Goal: Check status

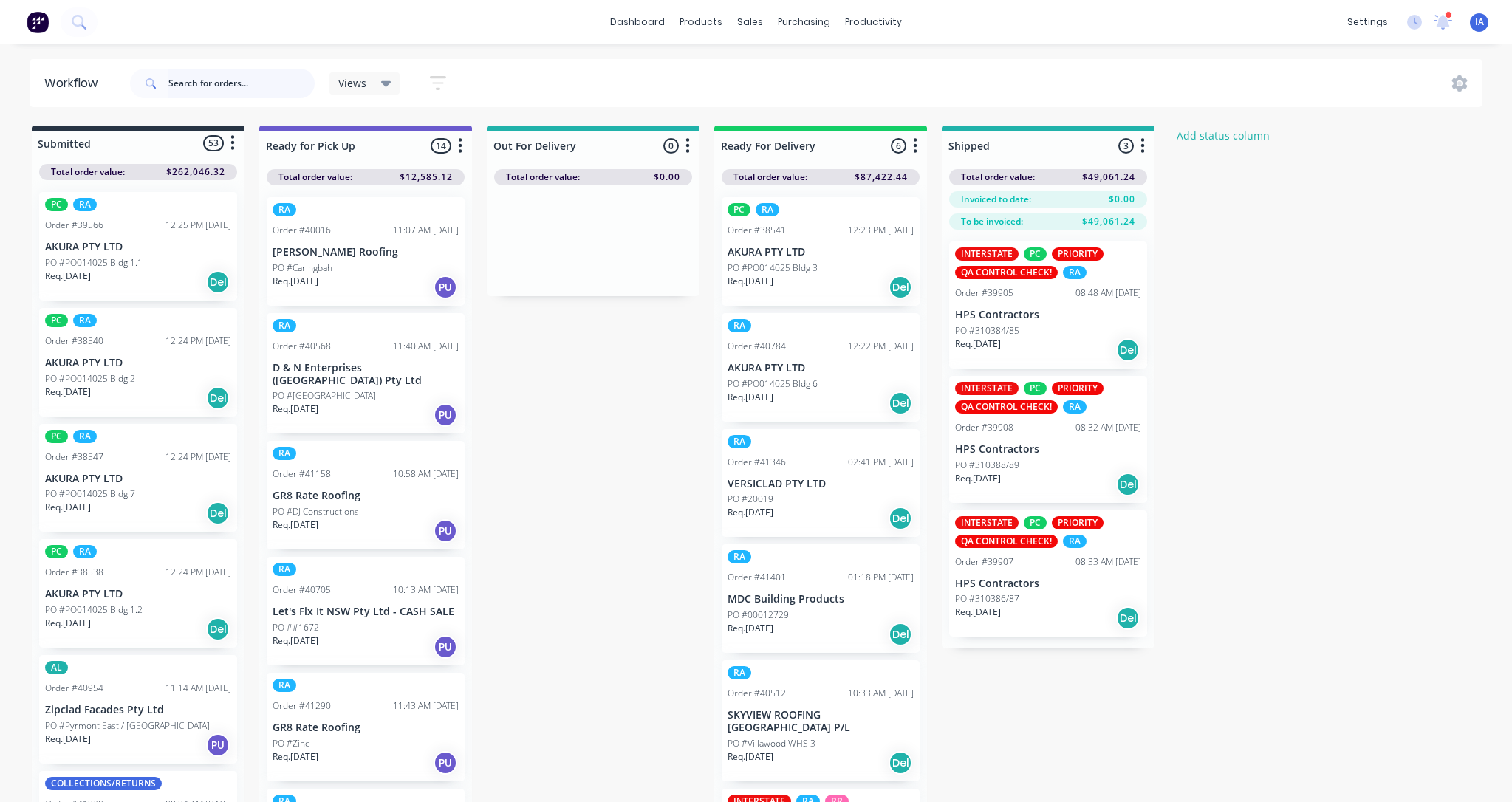
click at [182, 76] on input "text" at bounding box center [241, 83] width 146 height 30
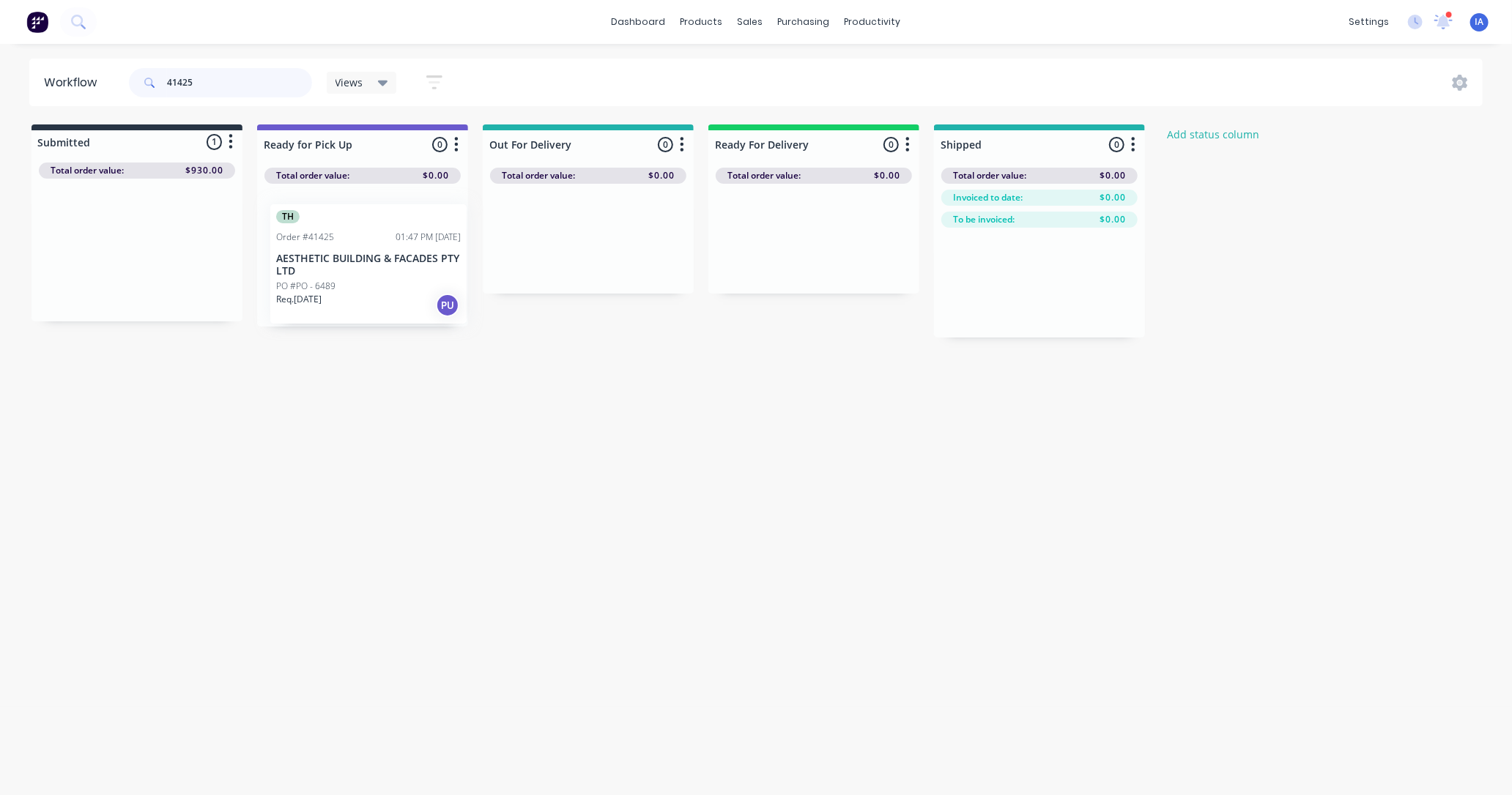
drag, startPoint x: 167, startPoint y: 282, endPoint x: 402, endPoint y: 297, distance: 235.5
click at [402, 297] on div "Submitted 1 Status colour #273444 hex #273444 Save Cancel Summaries Total order…" at bounding box center [785, 231] width 1593 height 213
drag, startPoint x: 155, startPoint y: 256, endPoint x: 360, endPoint y: 273, distance: 205.7
click at [360, 273] on div "Submitted 1 Status colour #273444 hex #273444 Save Cancel Summaries Total order…" at bounding box center [785, 231] width 1593 height 213
type input "4"
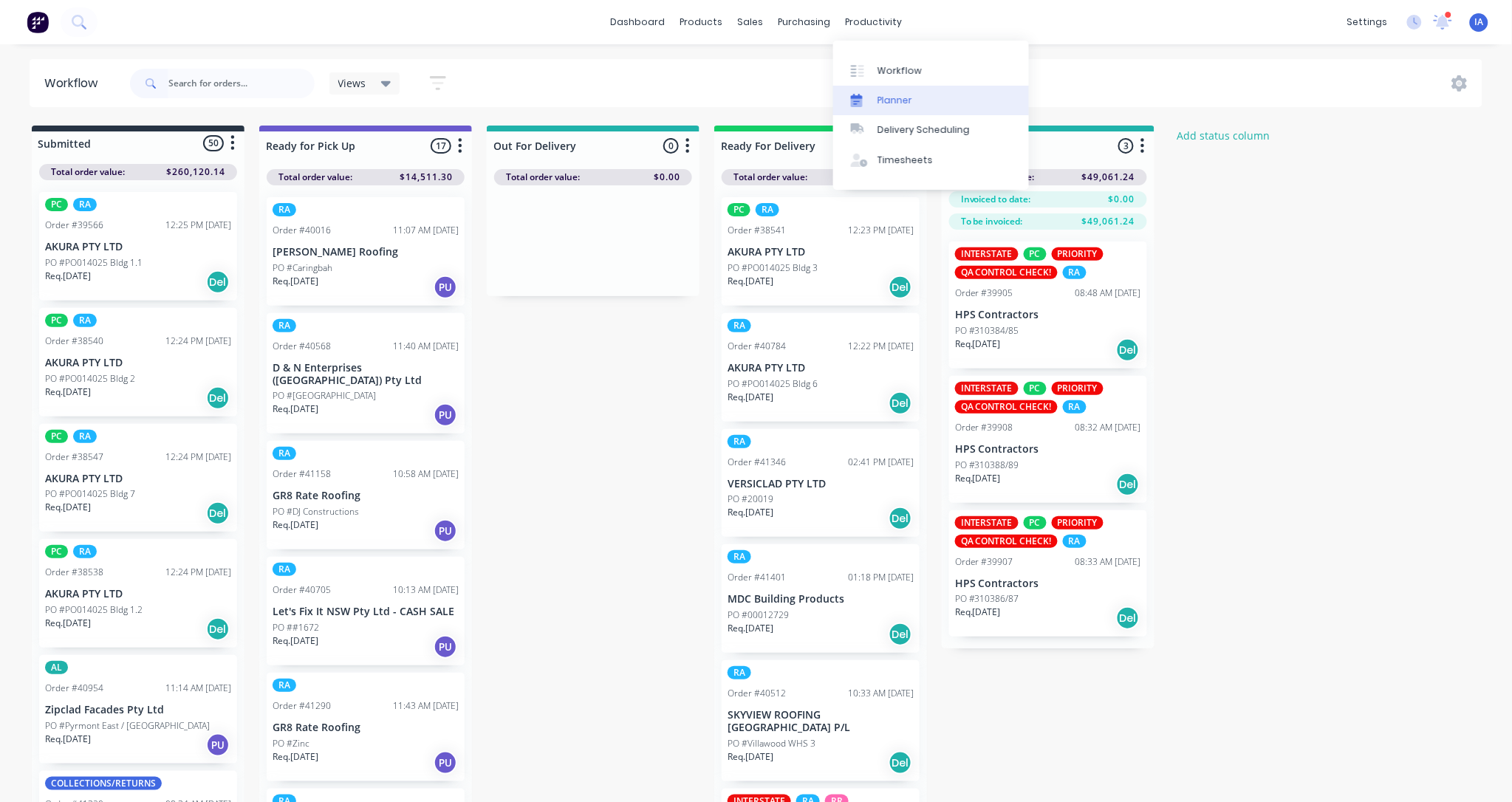
click at [942, 102] on link "Planner" at bounding box center [931, 101] width 196 height 30
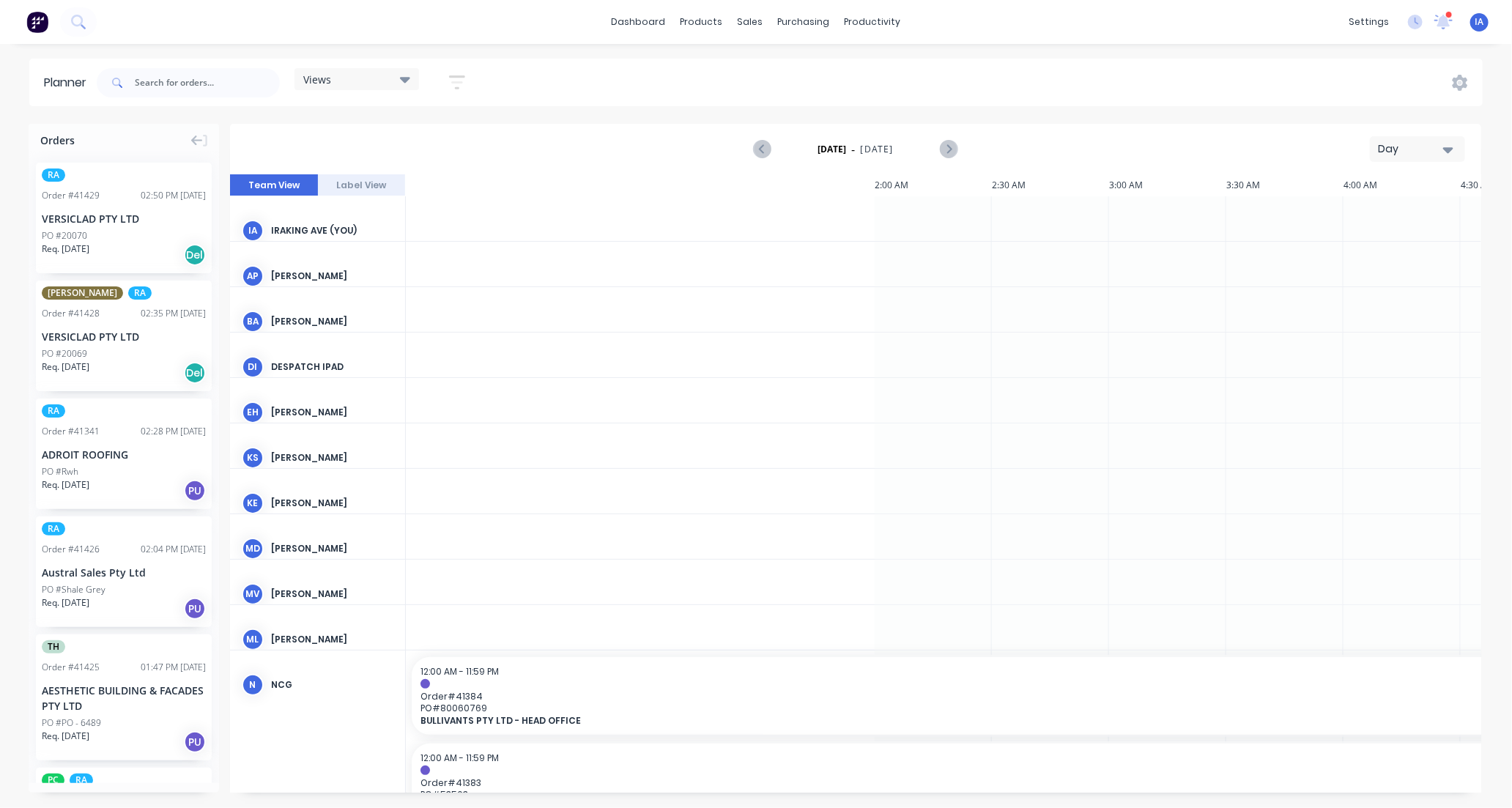
scroll to position [0, 1407]
click at [188, 74] on input "text" at bounding box center [207, 83] width 145 height 30
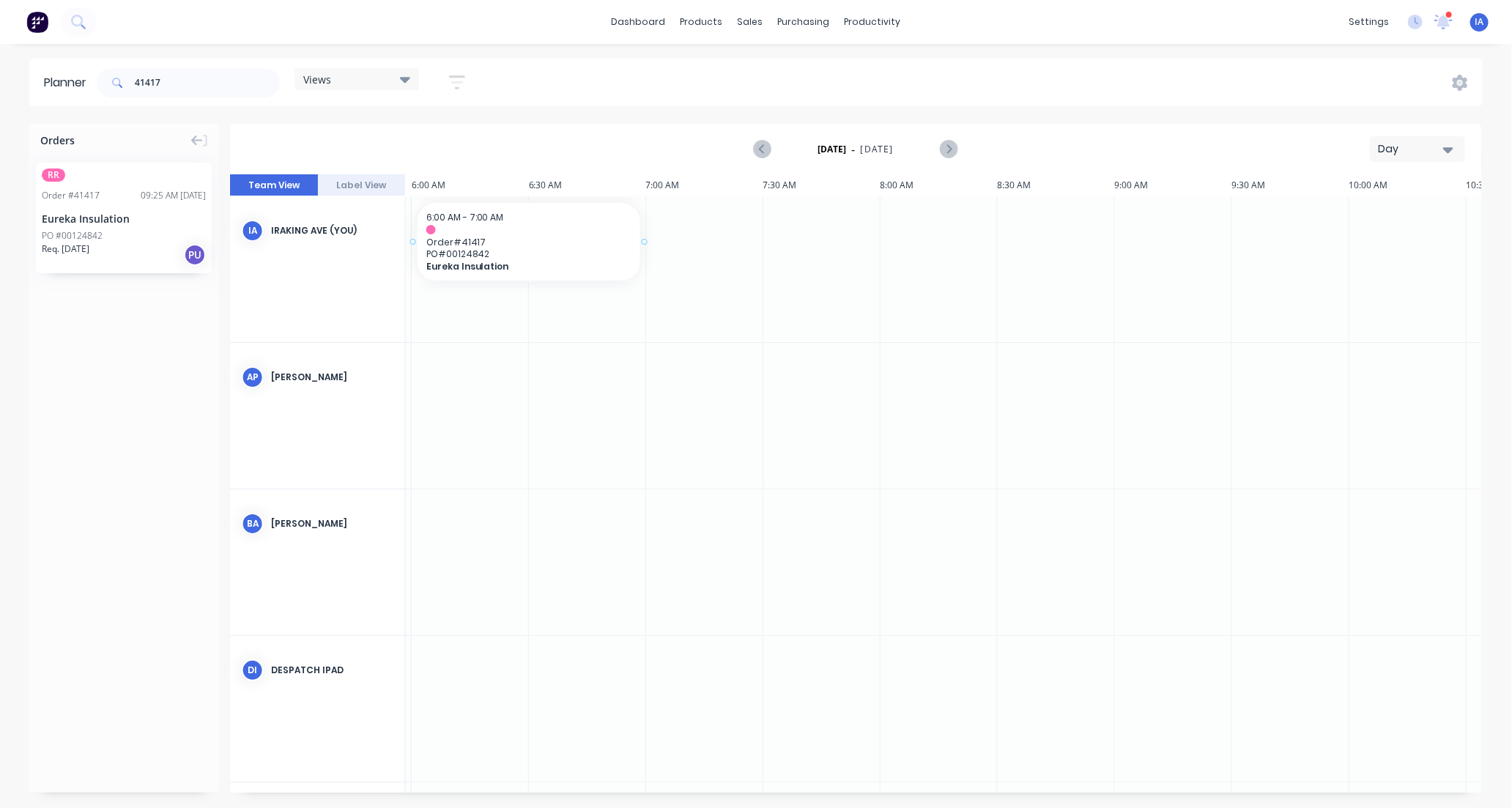
drag, startPoint x: 137, startPoint y: 231, endPoint x: 462, endPoint y: 238, distance: 325.1
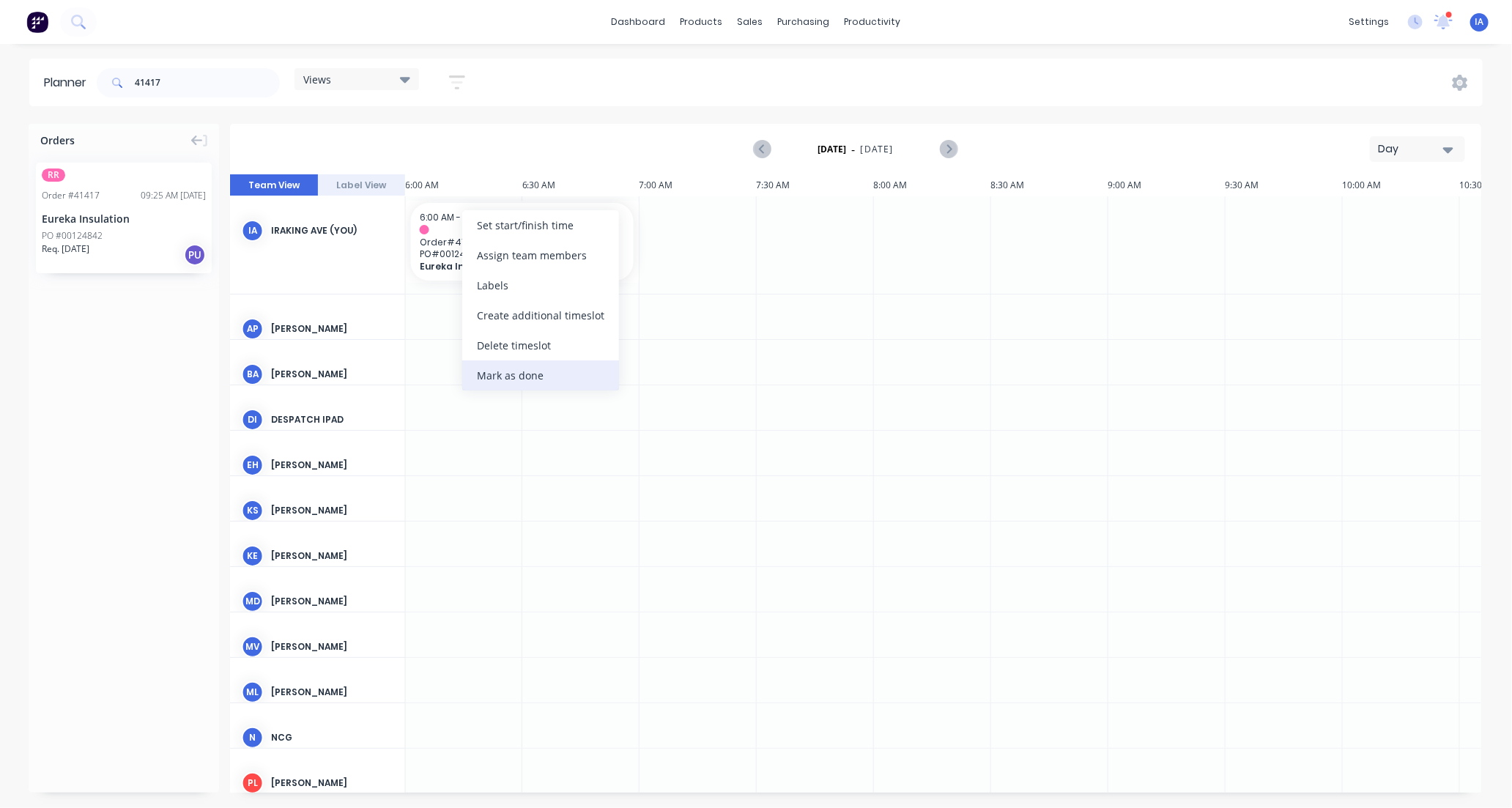
click at [519, 372] on div "Mark as done" at bounding box center [540, 375] width 157 height 30
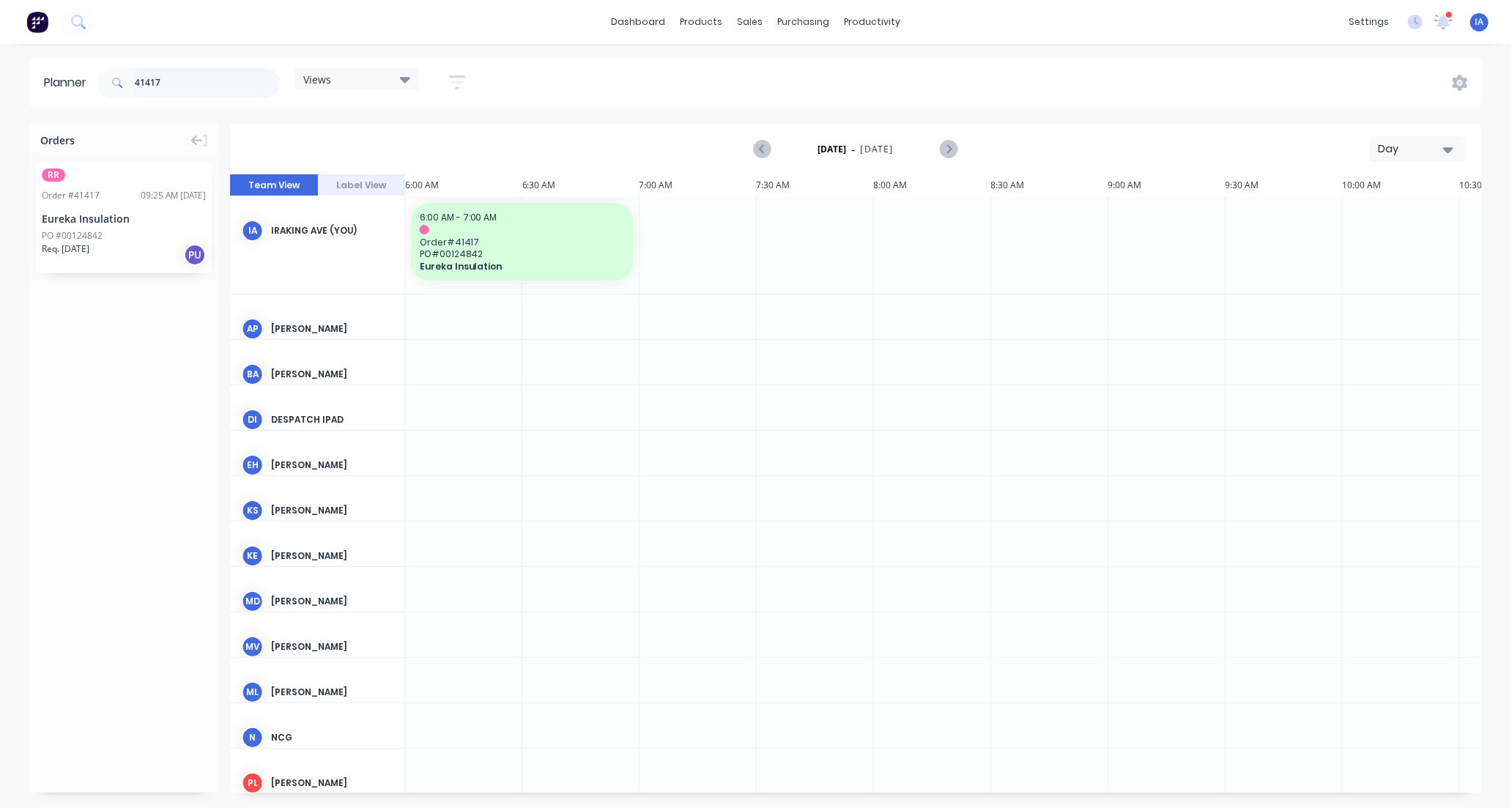
click at [193, 75] on input "41417" at bounding box center [207, 83] width 145 height 30
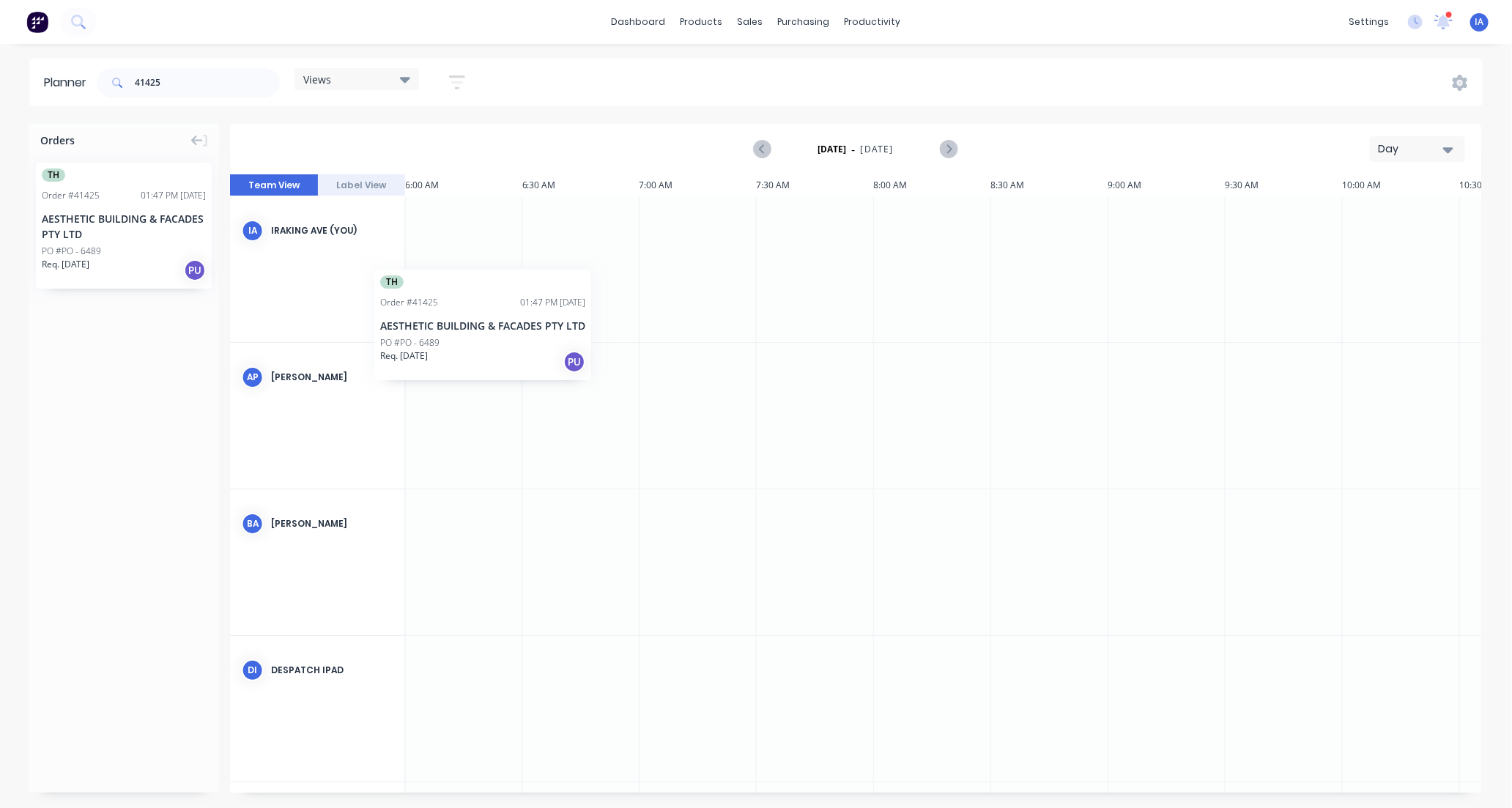
scroll to position [0, 1403]
drag, startPoint x: 158, startPoint y: 260, endPoint x: 521, endPoint y: 228, distance: 364.4
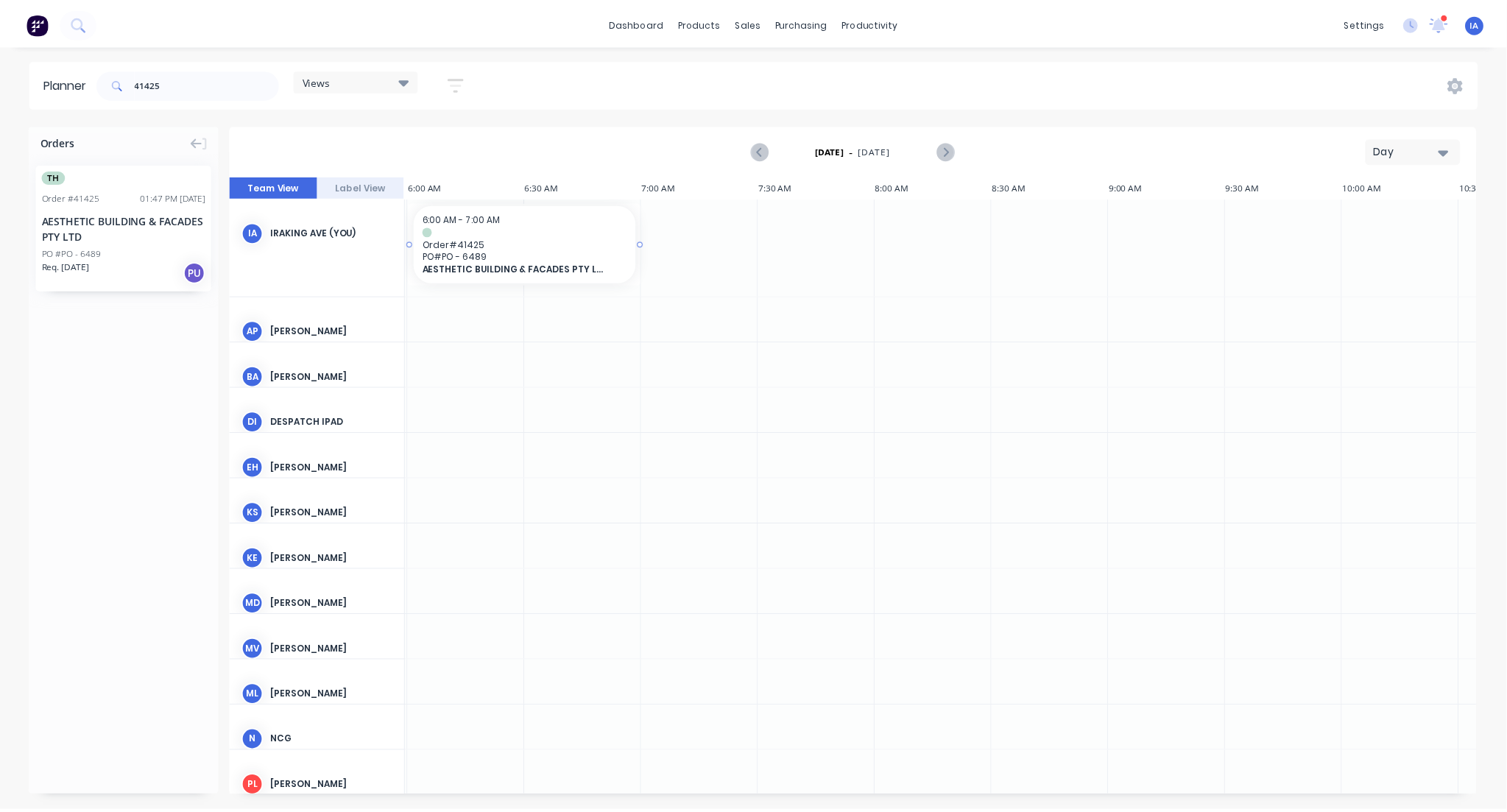
scroll to position [0, 1415]
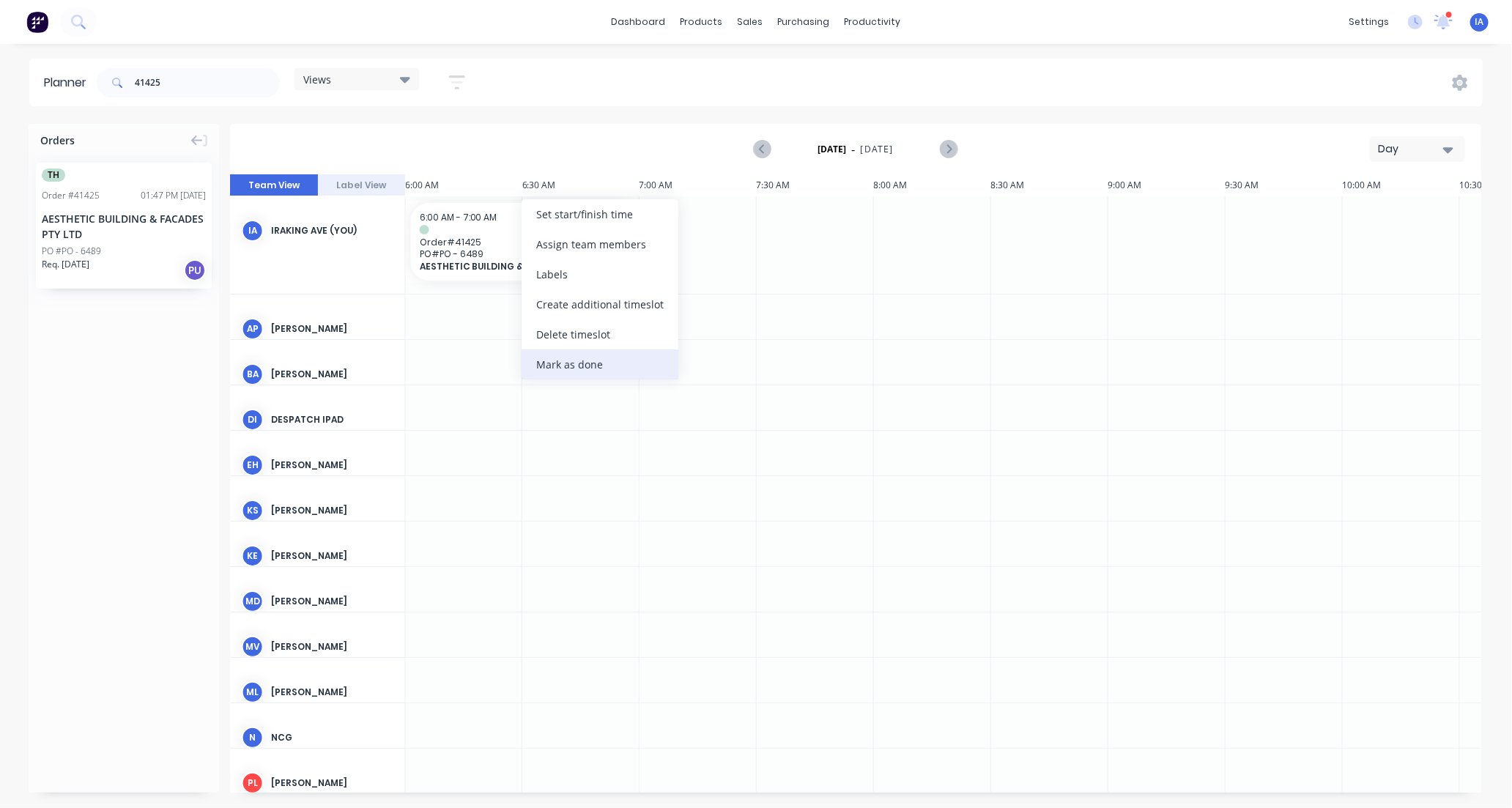
click at [564, 367] on div "Mark as done" at bounding box center [599, 365] width 157 height 30
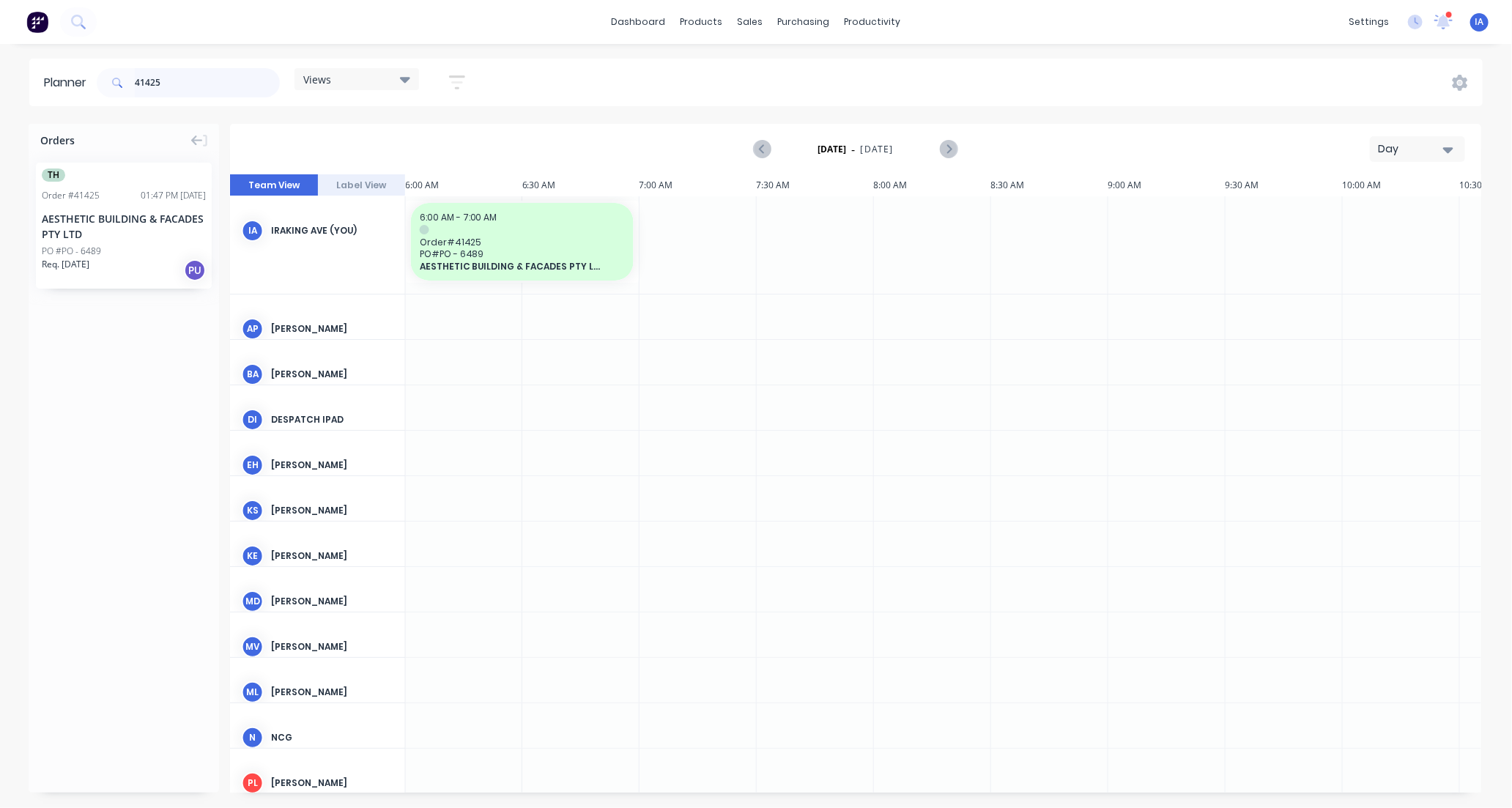
click at [174, 81] on input "41425" at bounding box center [207, 83] width 145 height 30
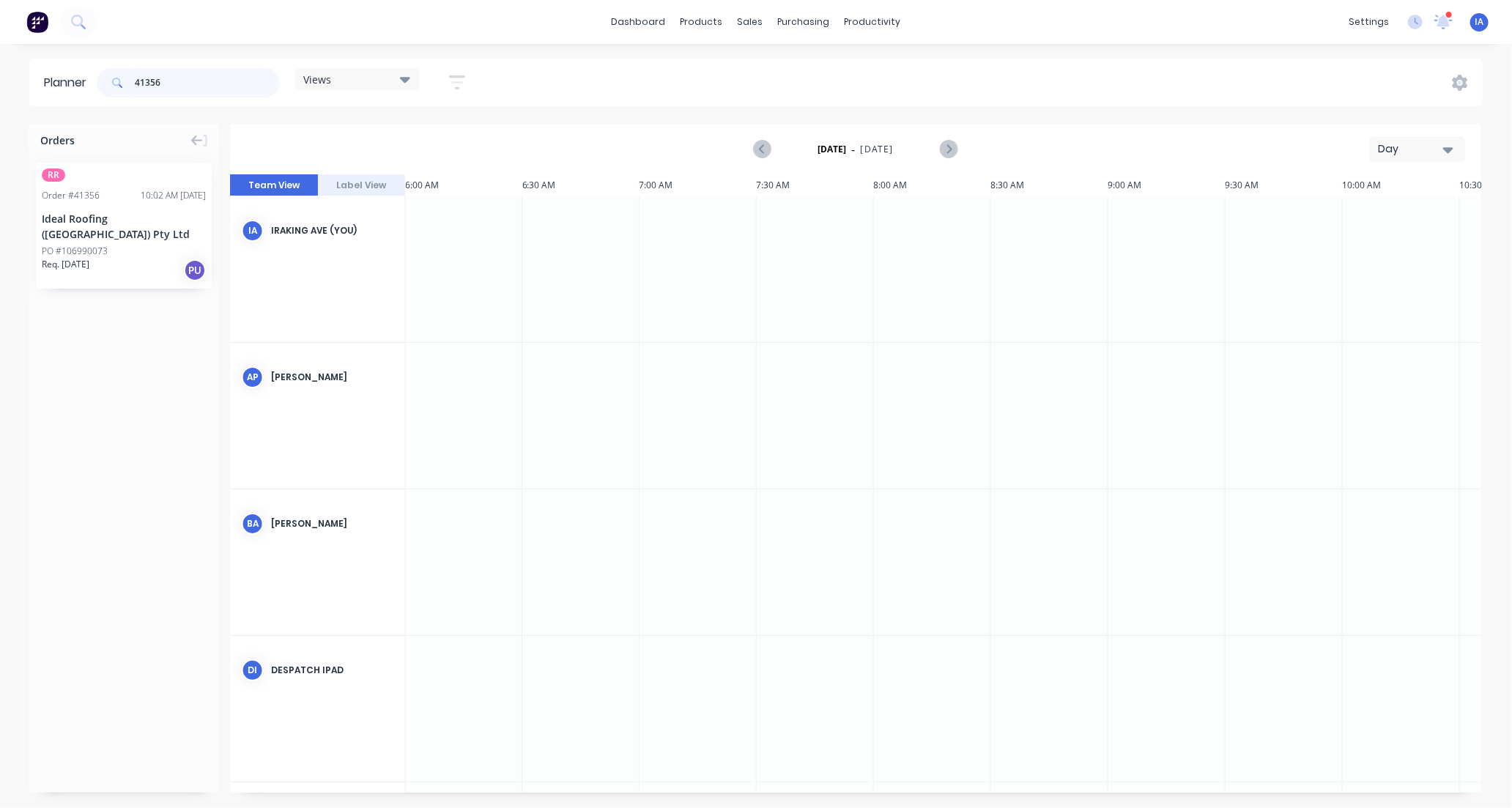
type input "41356"
click at [1453, 147] on button "Day" at bounding box center [1416, 149] width 96 height 26
click at [1439, 248] on div "Month" at bounding box center [1390, 247] width 145 height 30
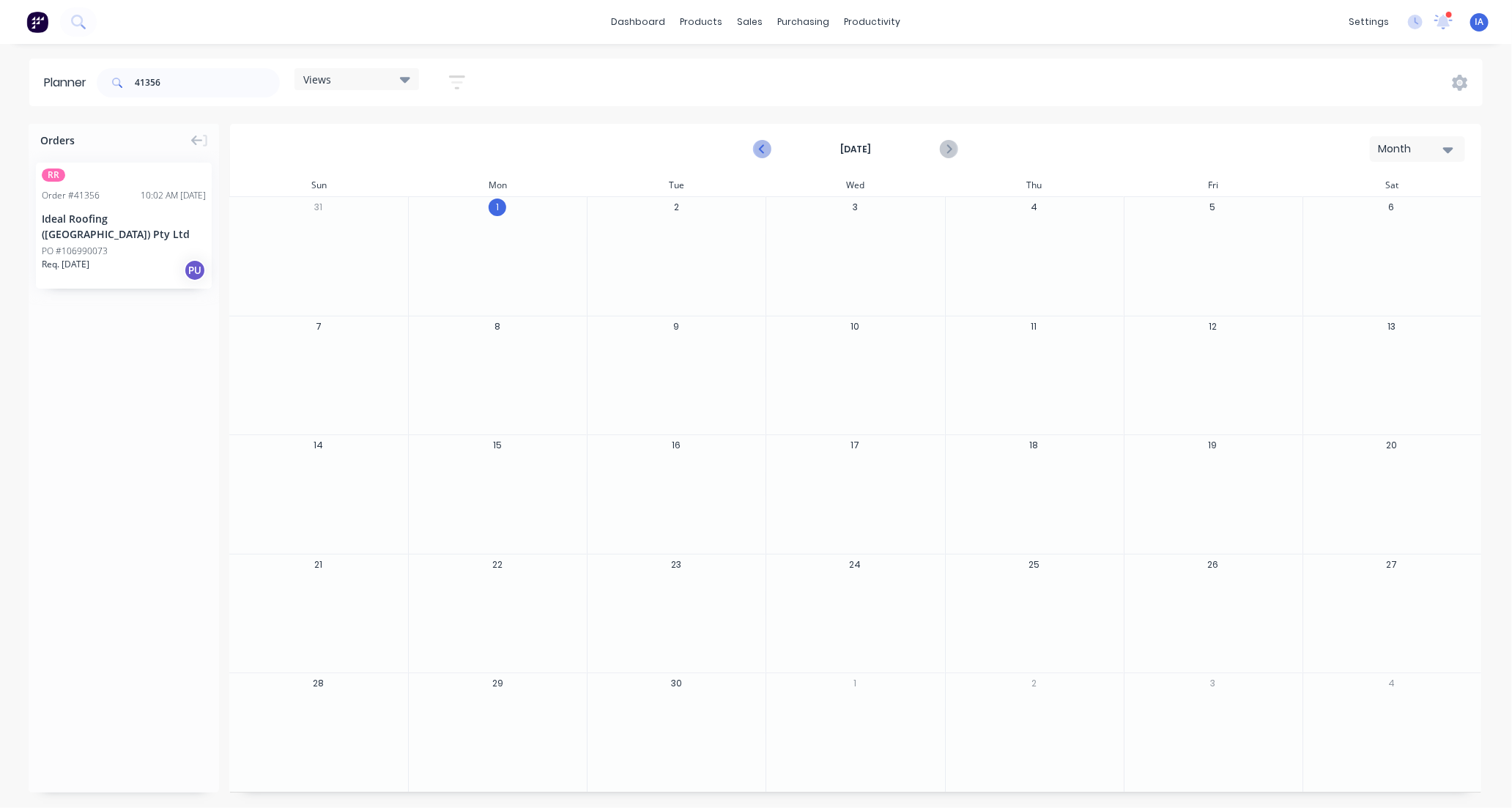
click at [759, 147] on icon "Previous page" at bounding box center [762, 149] width 18 height 18
click at [946, 144] on icon "Next page" at bounding box center [948, 149] width 6 height 12
click at [1444, 20] on icon at bounding box center [1443, 20] width 13 height 12
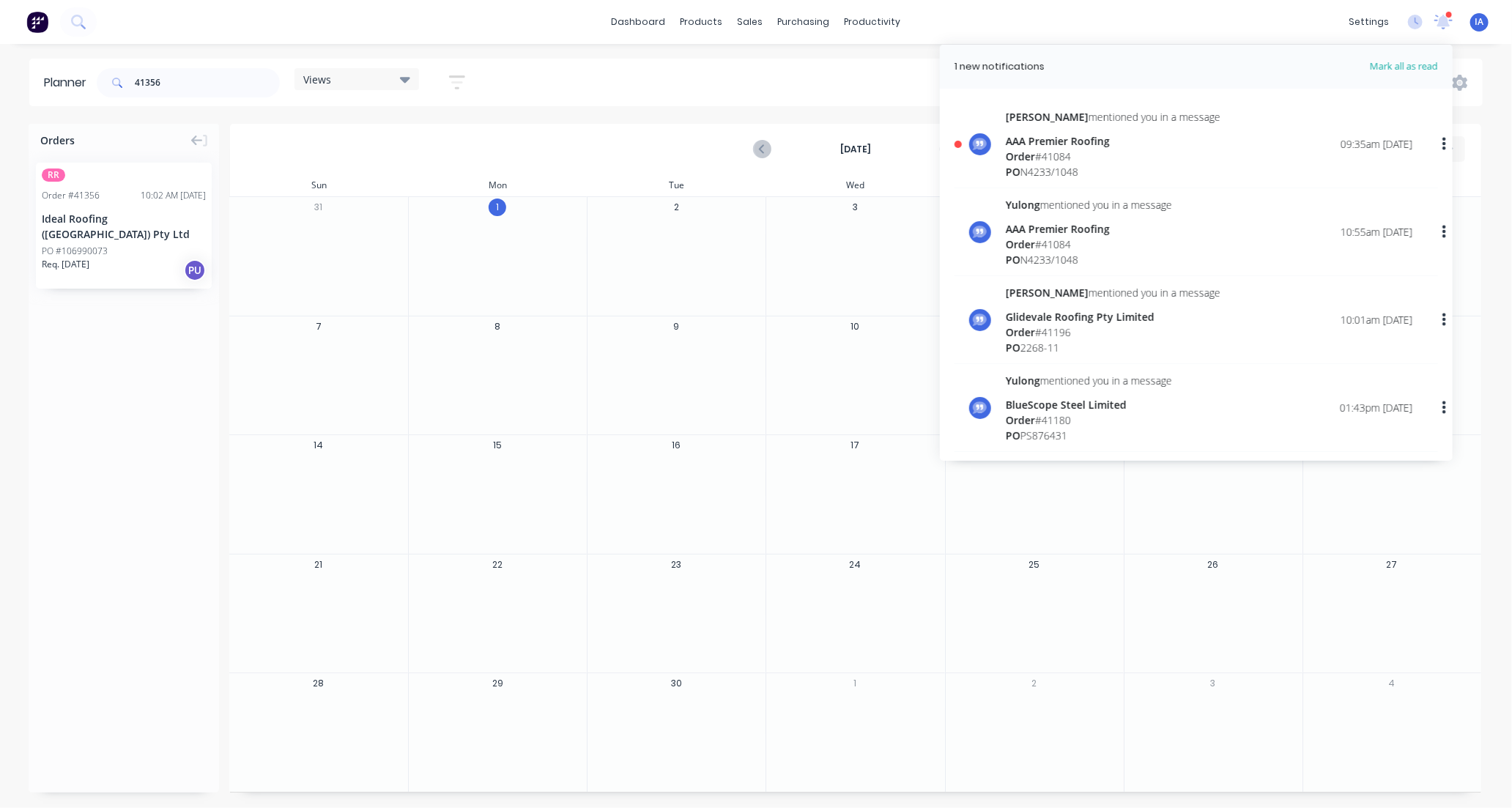
click at [1178, 162] on div "[PERSON_NAME] mentioned you in a message AAA Premier Roofing Order # 41084 PO N…" at bounding box center [1209, 145] width 406 height 71
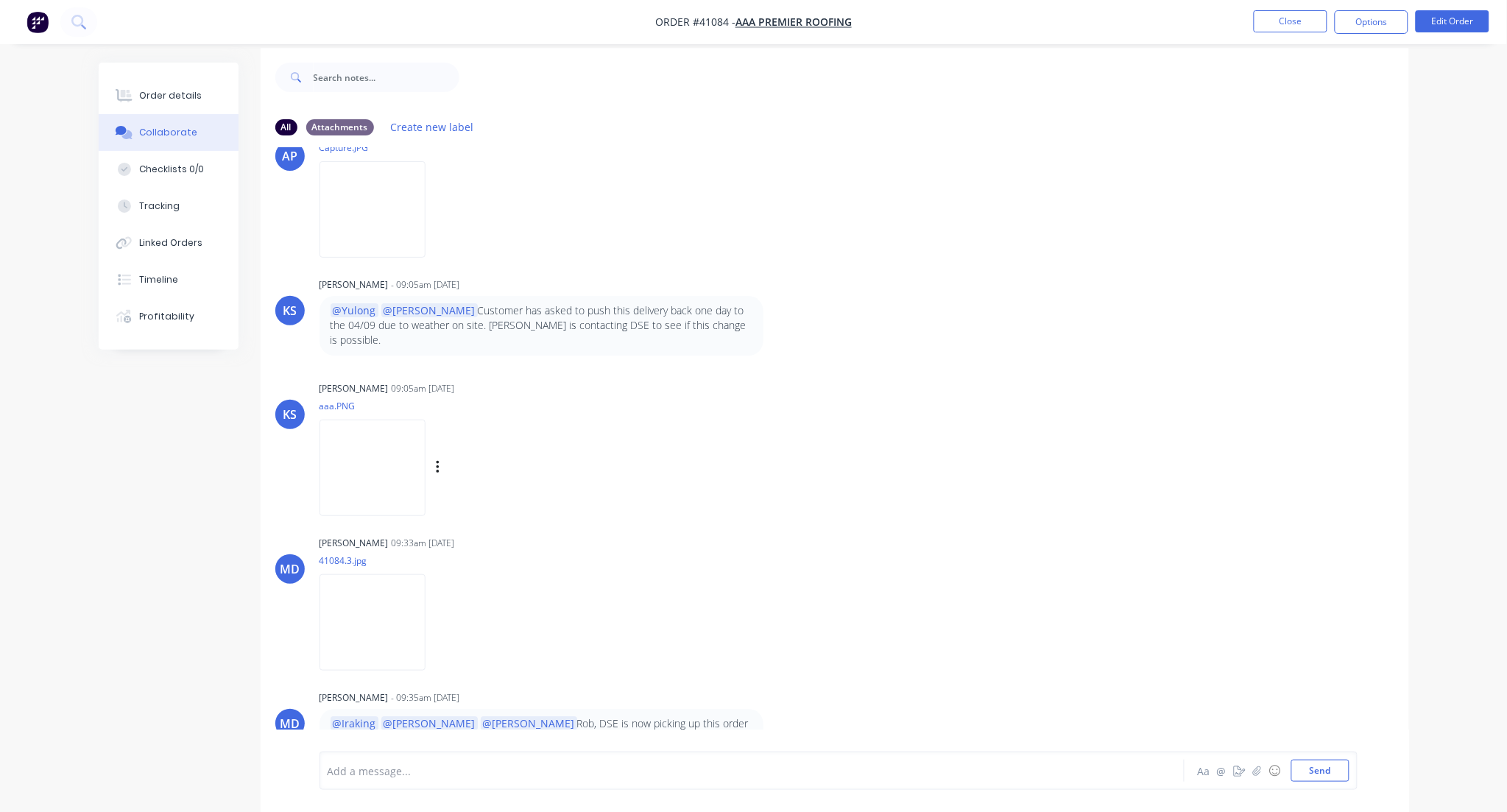
scroll to position [22, 0]
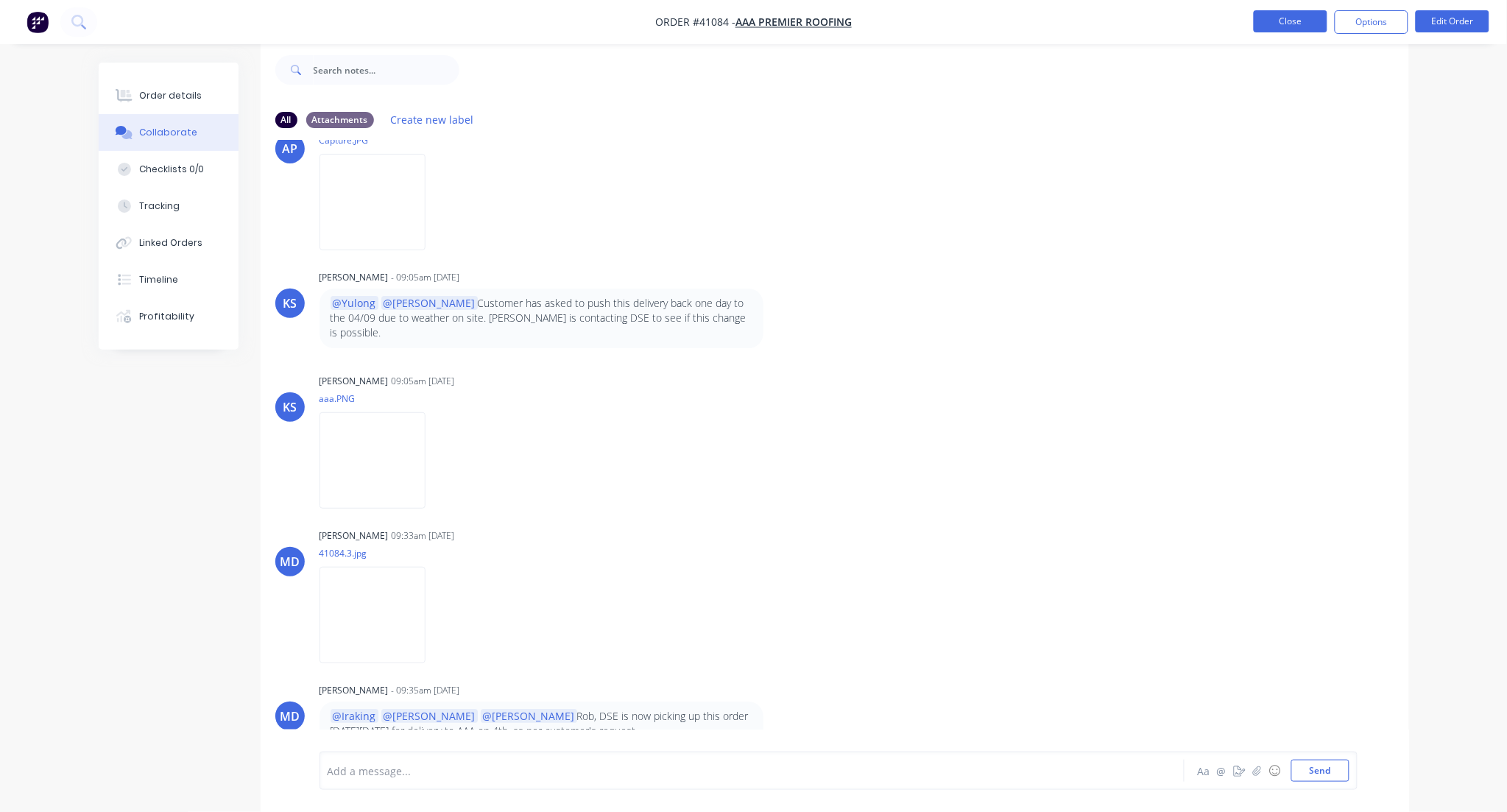
click at [1292, 20] on button "Close" at bounding box center [1291, 21] width 74 height 22
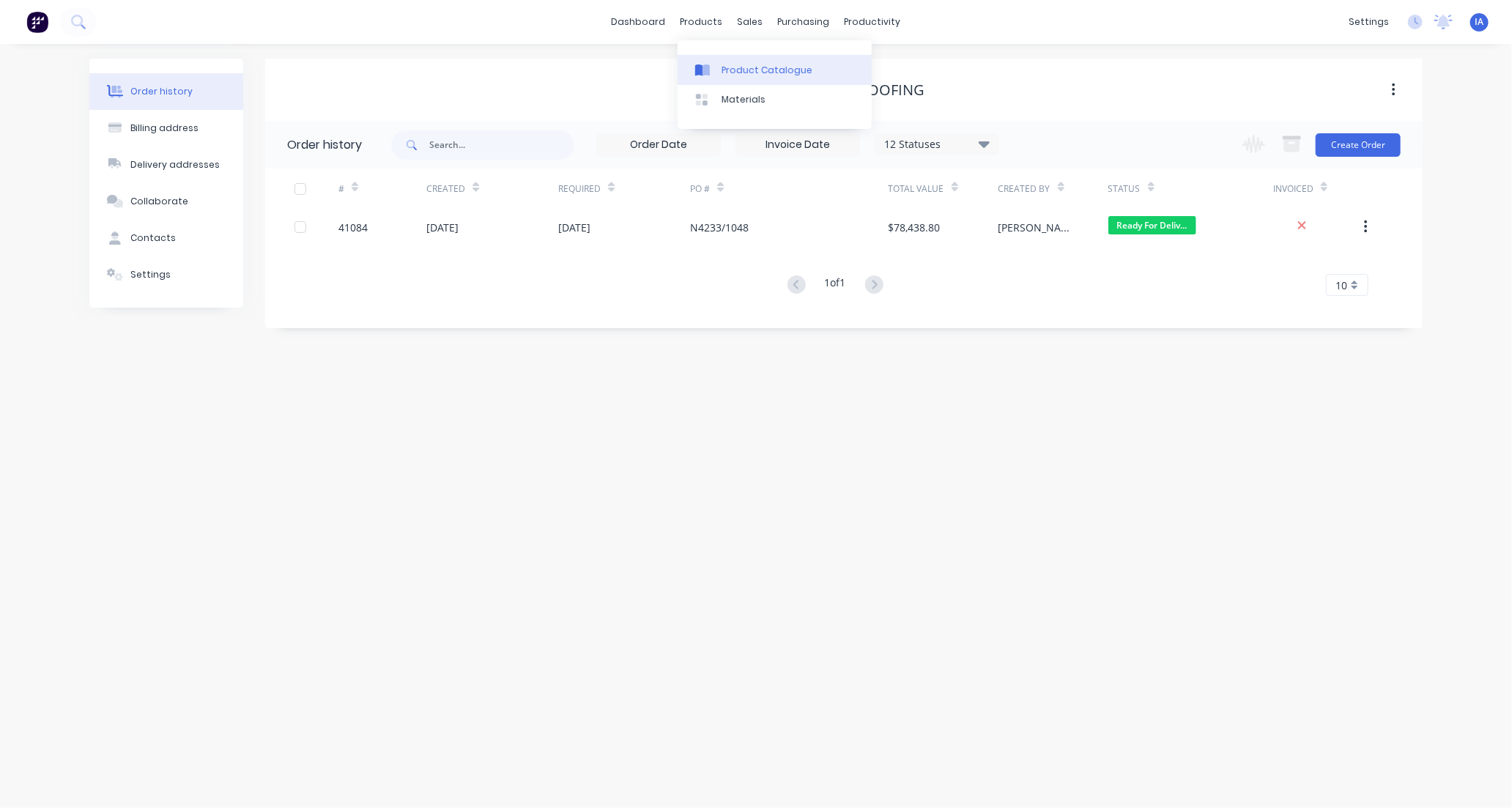
click at [764, 71] on div "Product Catalogue" at bounding box center [767, 71] width 91 height 13
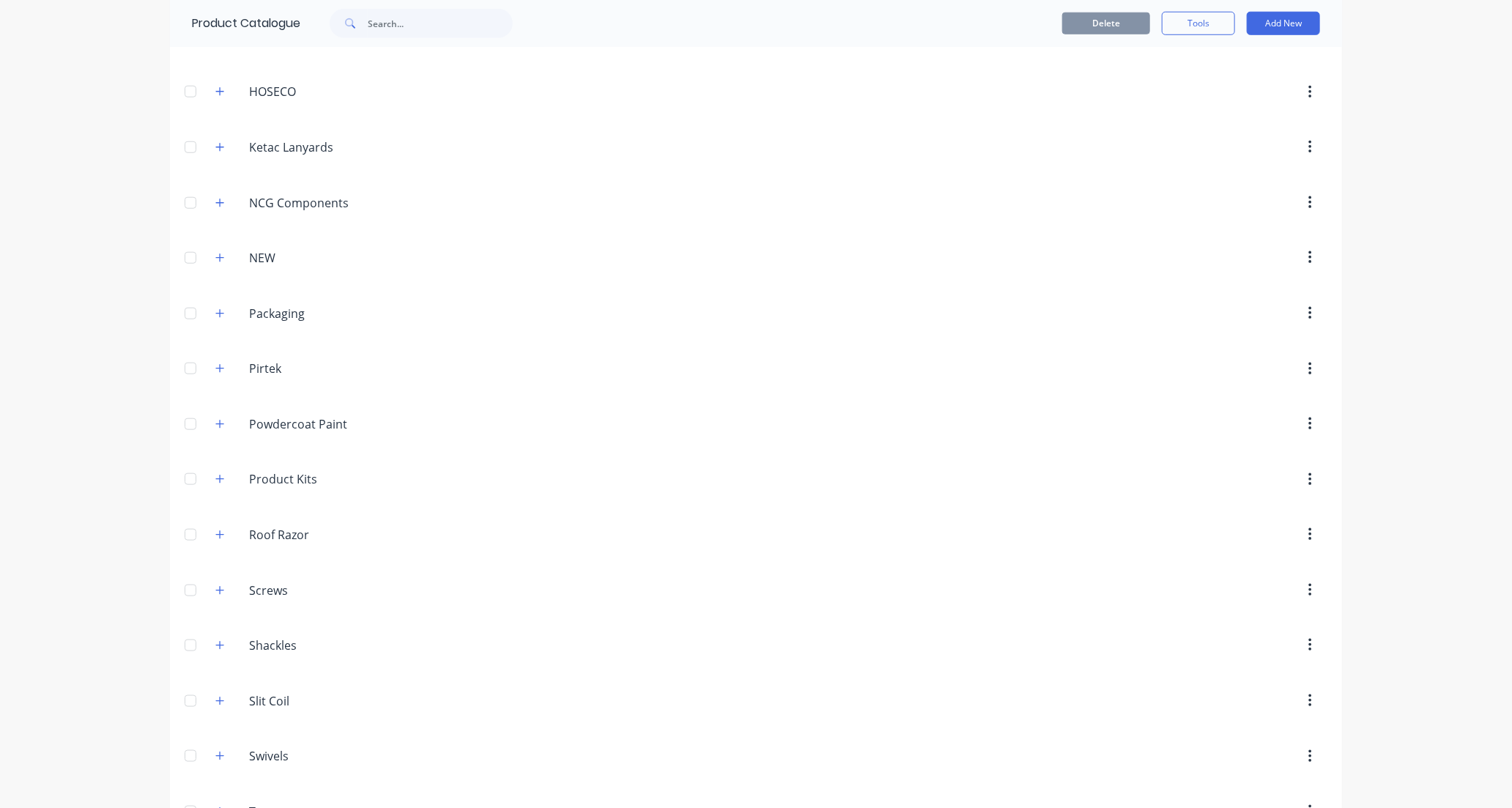
scroll to position [895, 0]
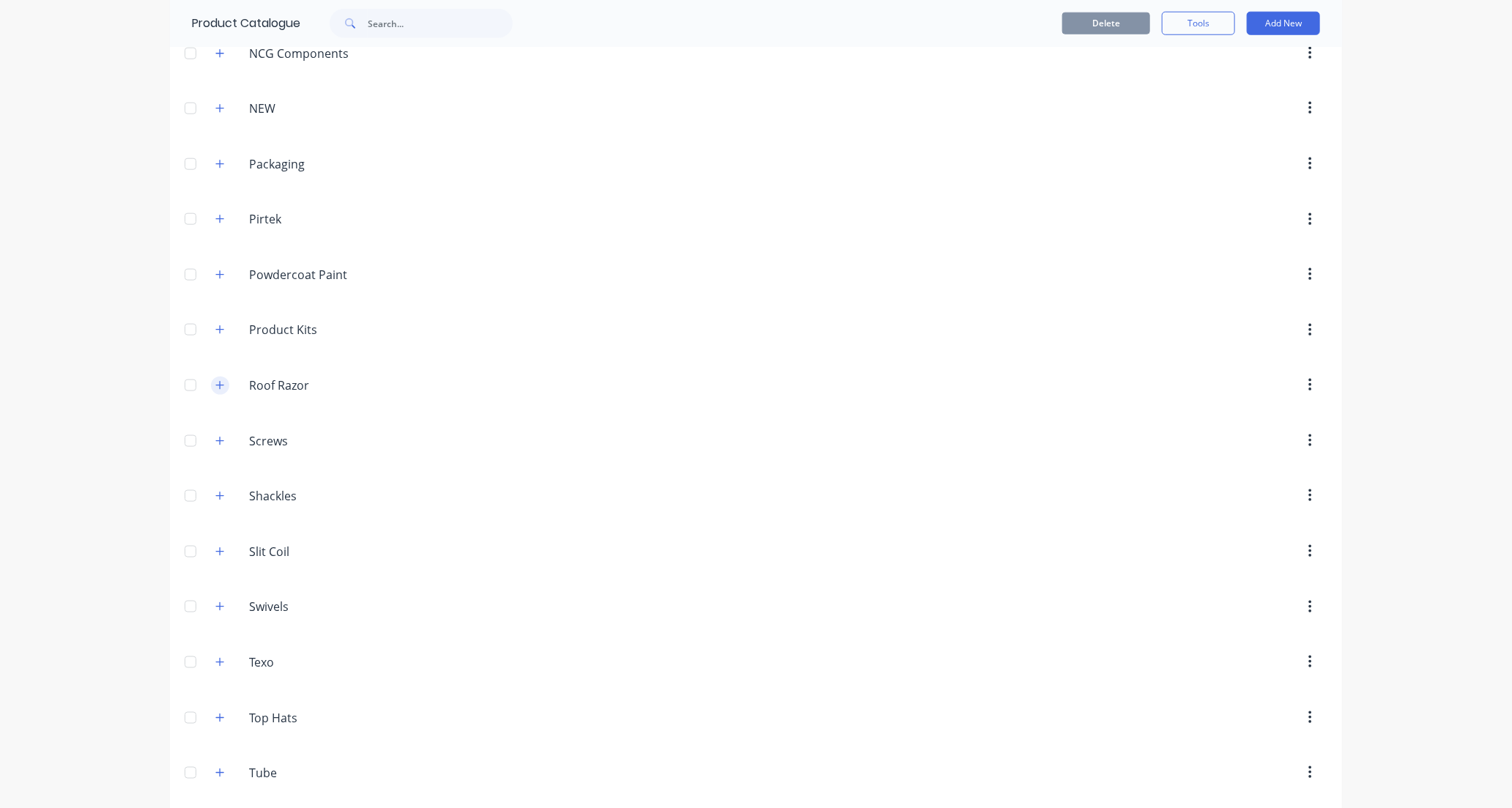
click at [215, 382] on icon "button" at bounding box center [219, 385] width 8 height 10
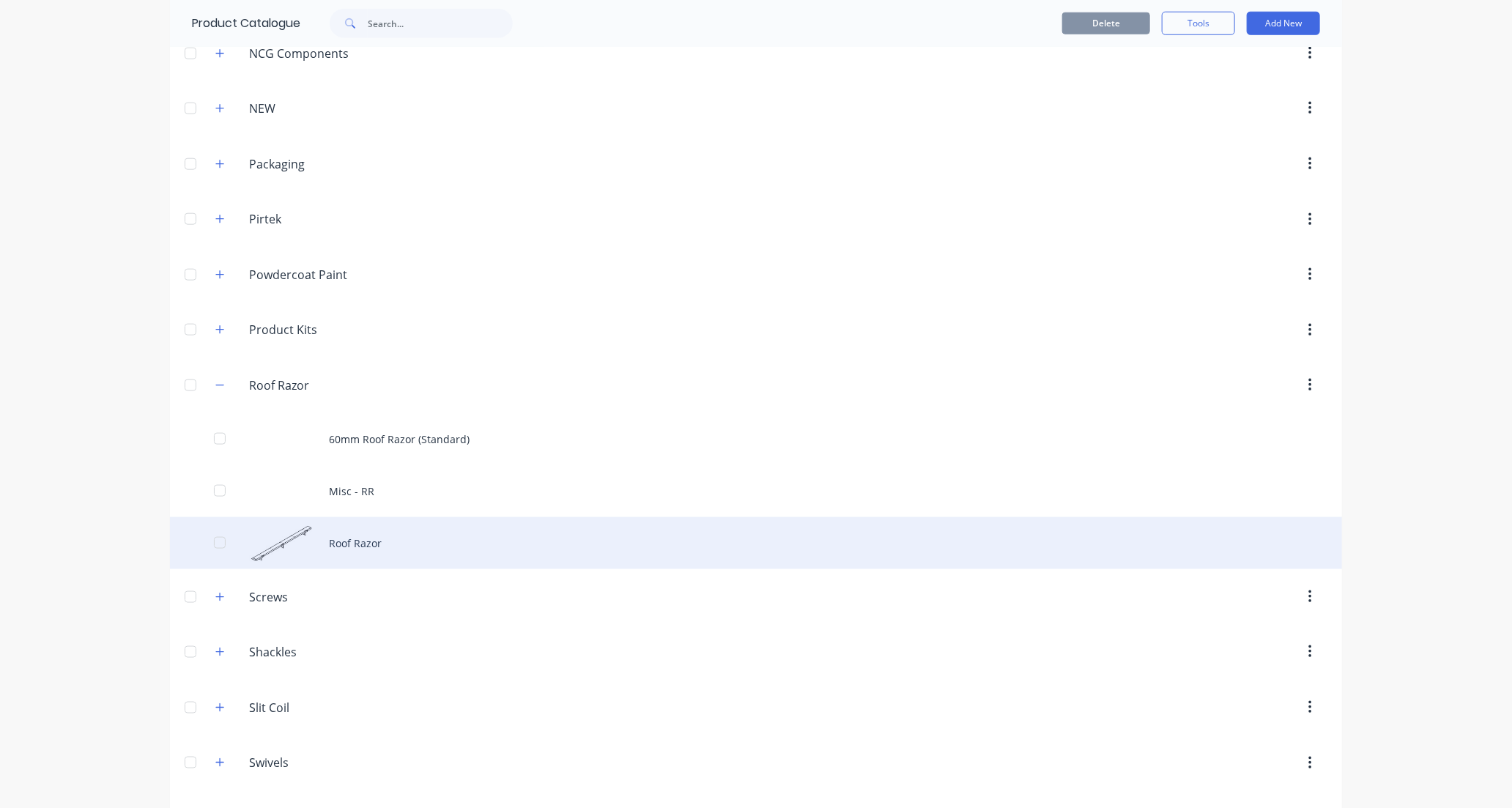
click at [419, 543] on div "Roof Razor" at bounding box center [755, 543] width 1172 height 52
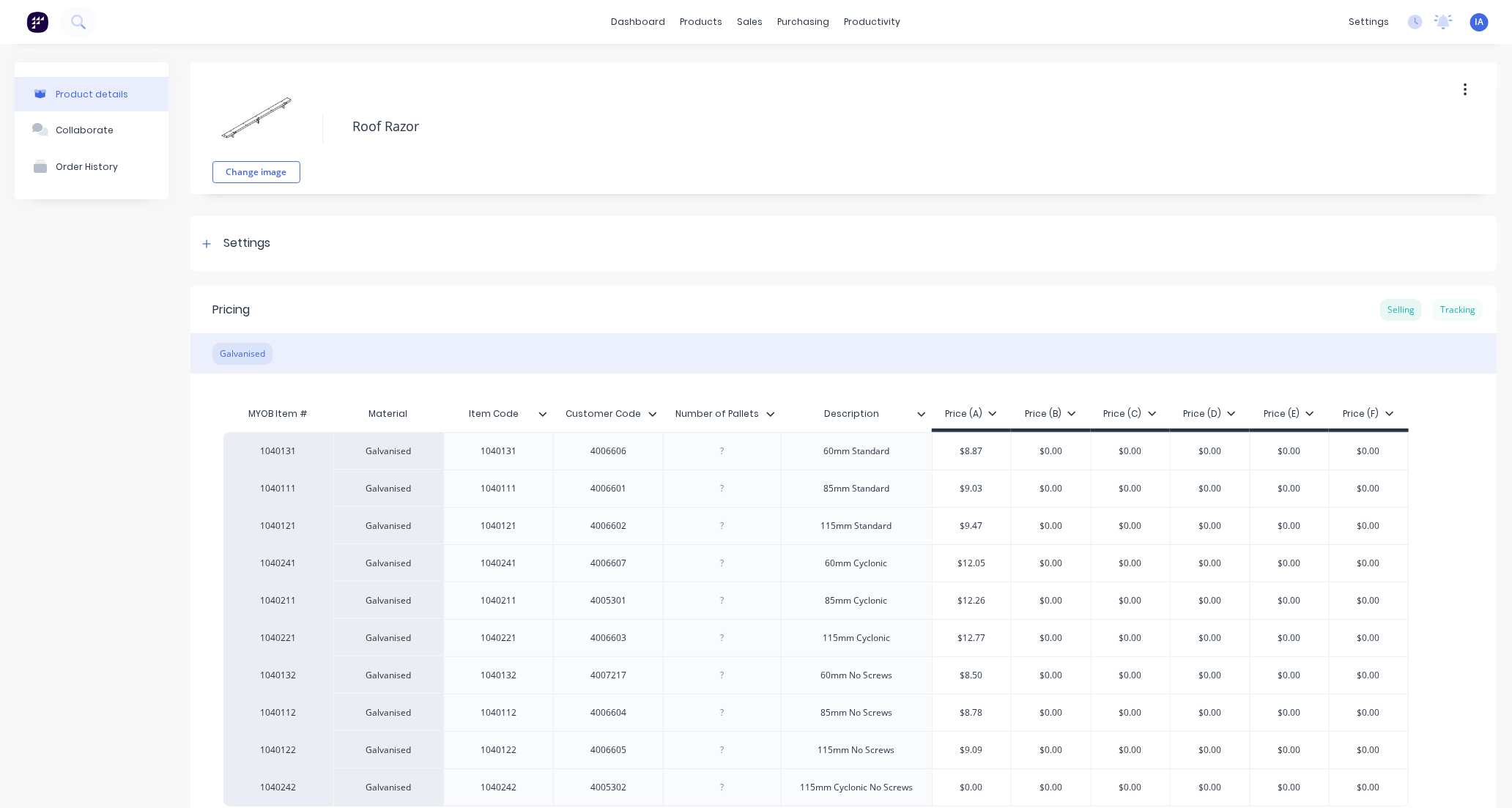
click at [1444, 308] on div "Tracking" at bounding box center [1457, 310] width 50 height 22
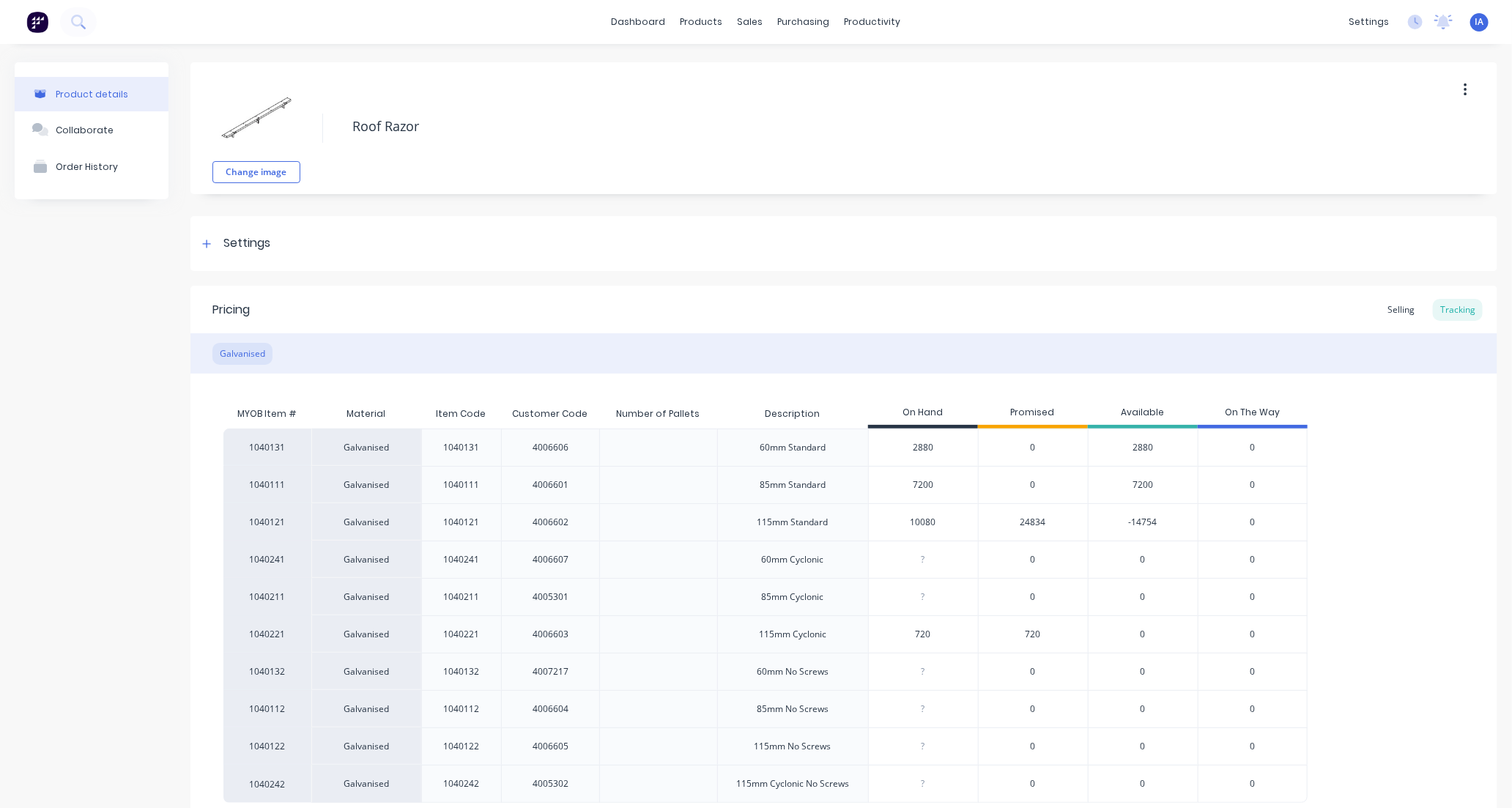
click at [913, 523] on input "10080" at bounding box center [923, 522] width 109 height 13
type input "11064"
click at [1397, 507] on div "1040131 Galvanised 1040131 4006606 60mm Standard 2880 0 2880 0 1040111 Galvanis…" at bounding box center [843, 615] width 1240 height 374
